Goal: Find specific page/section: Find specific page/section

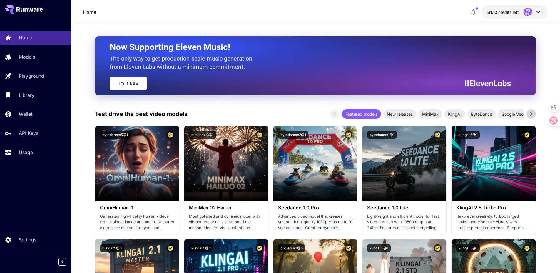
scroll to position [29, 0]
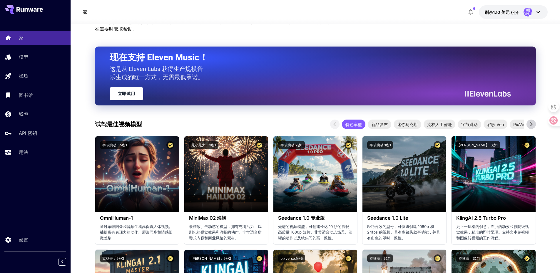
click at [363, 16] on div "家 剩余1.10 美元 积分 昭[PERSON_NAME]" at bounding box center [315, 12] width 465 height 14
click at [34, 155] on div "用法" at bounding box center [43, 151] width 46 height 7
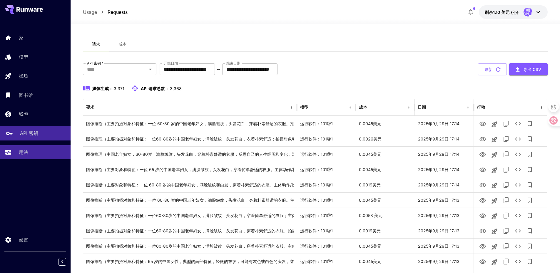
click at [57, 132] on div "API 密钥" at bounding box center [43, 132] width 46 height 7
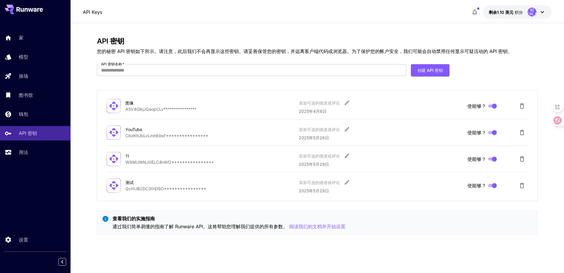
click at [542, 10] on icon at bounding box center [542, 12] width 7 height 7
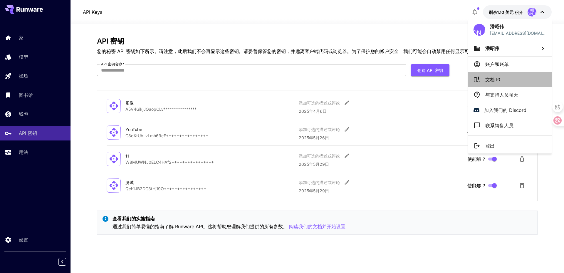
click at [509, 78] on li "文档" at bounding box center [510, 79] width 83 height 15
